Goal: Information Seeking & Learning: Understand process/instructions

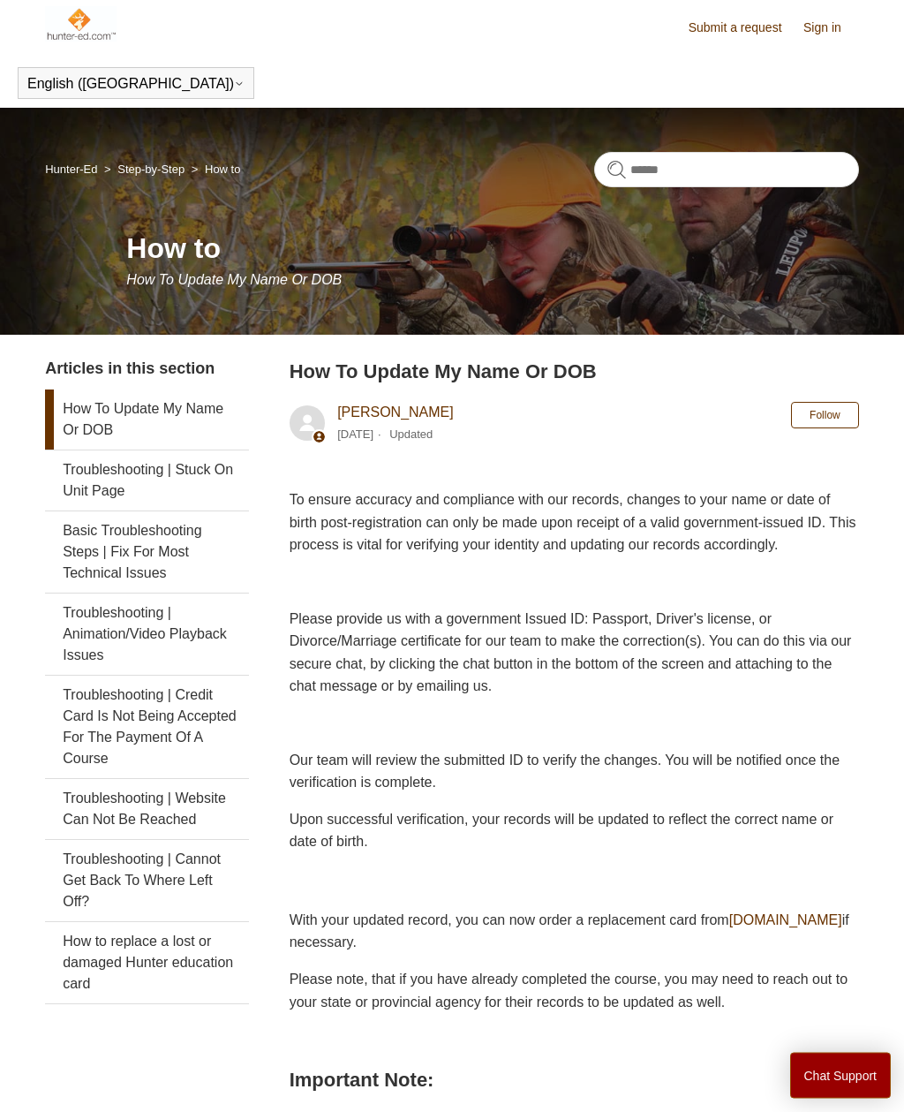
scroll to position [4, 0]
click at [780, 22] on link "Submit a request" at bounding box center [744, 28] width 111 height 19
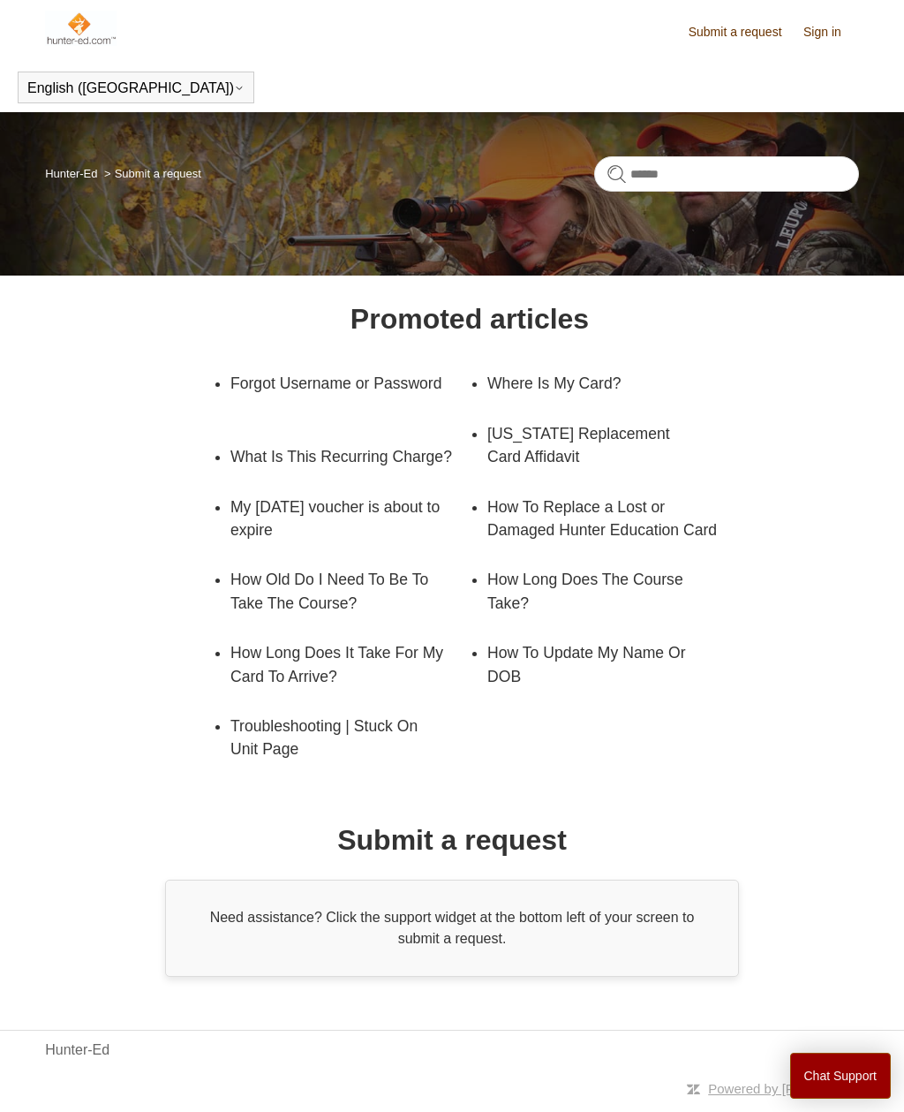
click at [840, 28] on link "Sign in" at bounding box center [832, 32] width 56 height 19
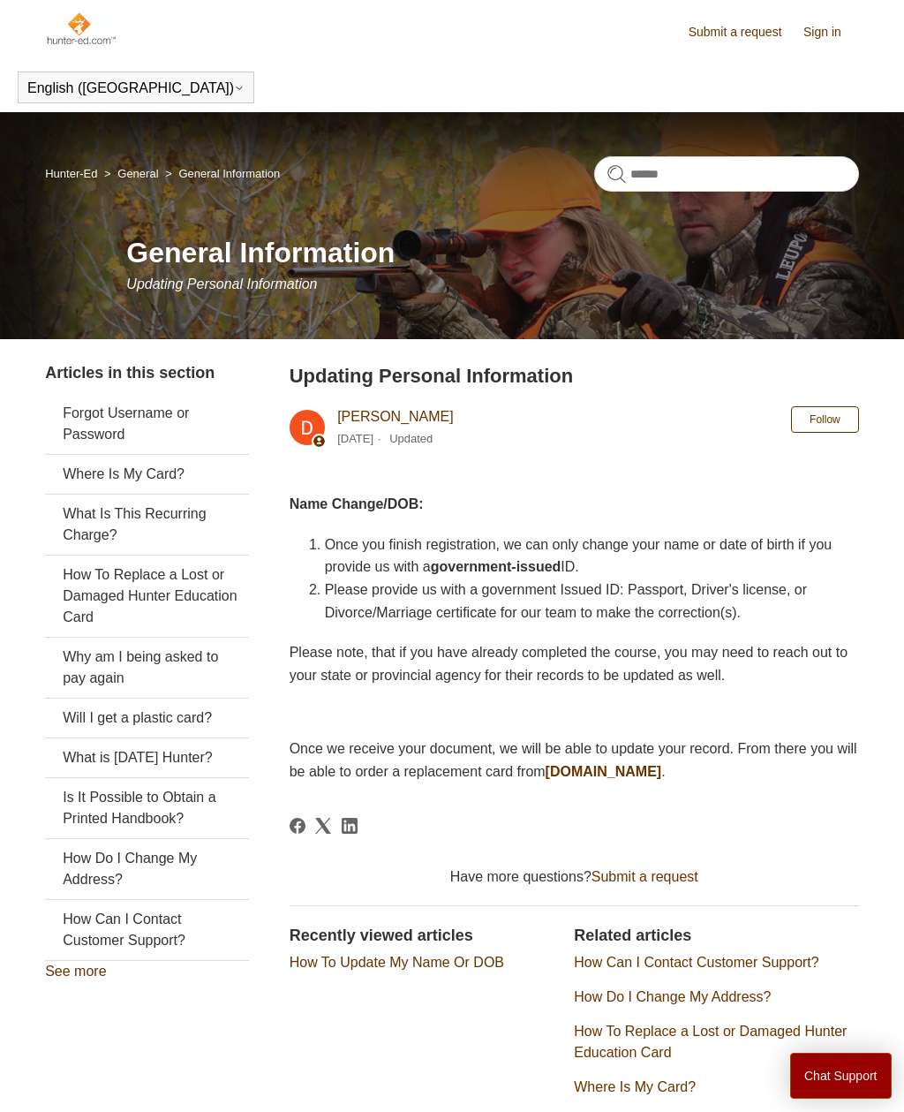
click at [661, 764] on strong "ILostMyCard.com" at bounding box center [604, 771] width 117 height 15
click at [548, 565] on strong "government-issued" at bounding box center [496, 566] width 131 height 15
click at [689, 350] on main "Hunter-Ed General General Information General Information Updating Personal Inf…" at bounding box center [452, 648] width 904 height 1072
